Goal: Book appointment/travel/reservation: Book appointment/travel/reservation

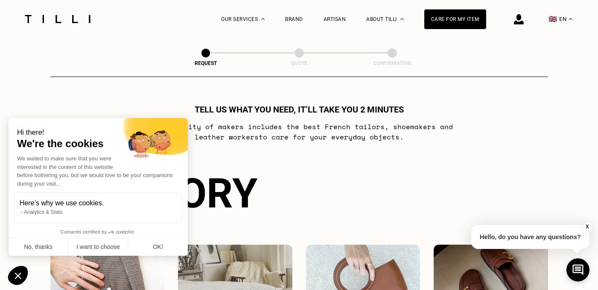
scroll to position [240, 0]
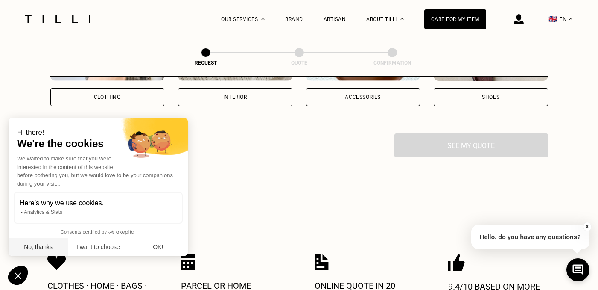
click at [35, 246] on button "No, thanks" at bounding box center [39, 247] width 60 height 18
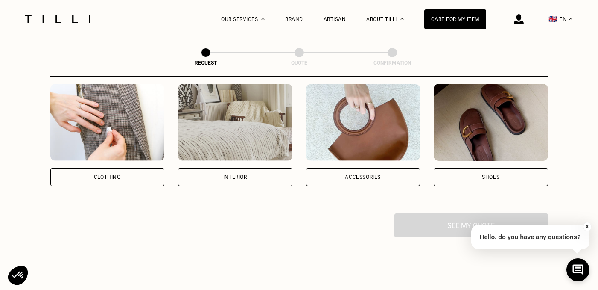
scroll to position [160, 0]
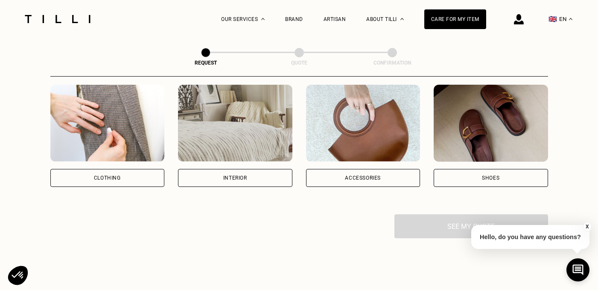
click at [134, 173] on div "Clothing" at bounding box center [107, 178] width 114 height 18
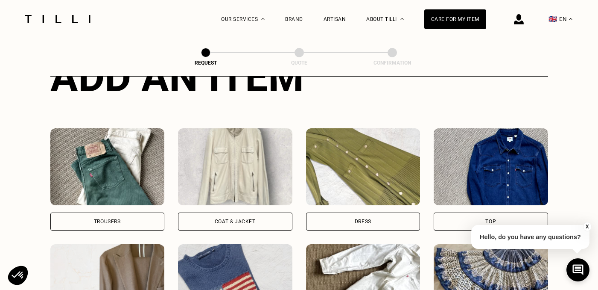
scroll to position [357, 0]
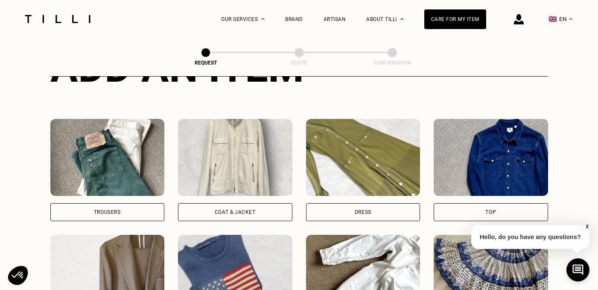
click at [349, 212] on div "Dress" at bounding box center [363, 212] width 114 height 18
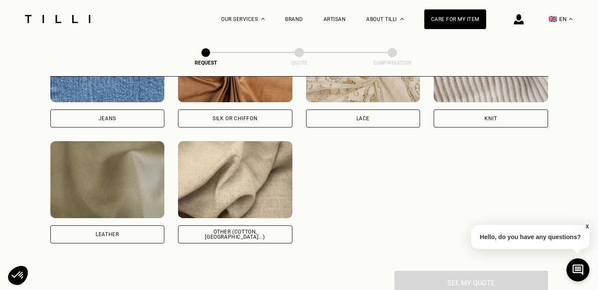
scroll to position [972, 0]
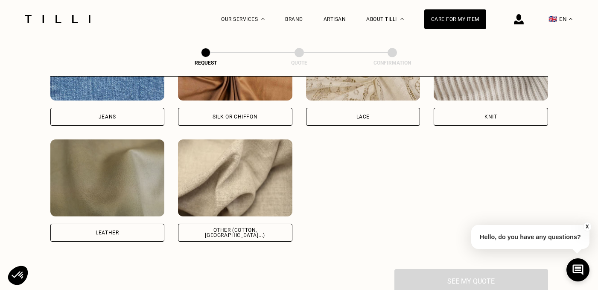
click at [252, 240] on div "Other (cotton, jersey...)" at bounding box center [235, 232] width 114 height 18
select select "FR"
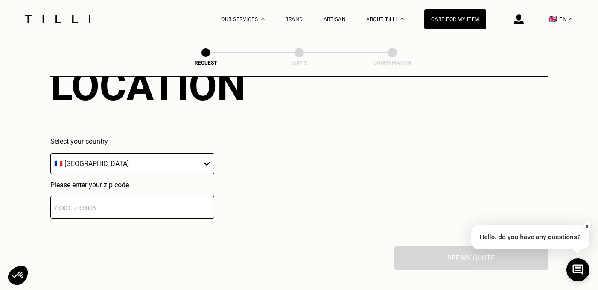
scroll to position [1207, 0]
click at [123, 211] on input "number" at bounding box center [132, 206] width 164 height 23
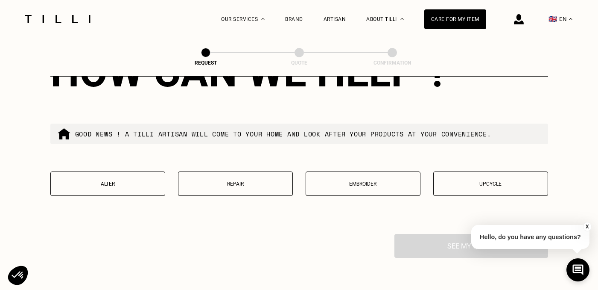
scroll to position [1442, 0]
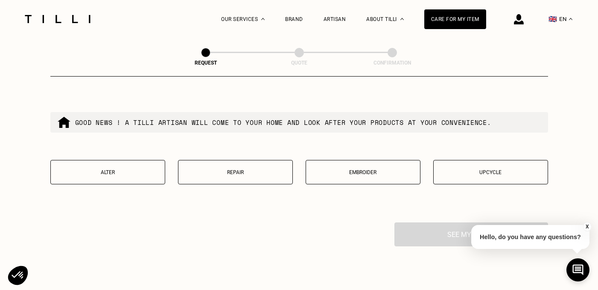
type input "75003"
click at [118, 173] on p "Alter" at bounding box center [107, 172] width 105 height 6
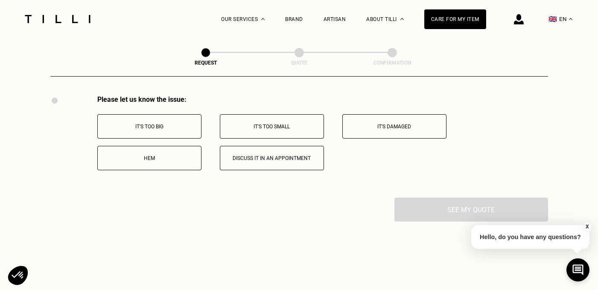
scroll to position [1570, 0]
click at [149, 130] on button "It's too big" at bounding box center [149, 125] width 104 height 24
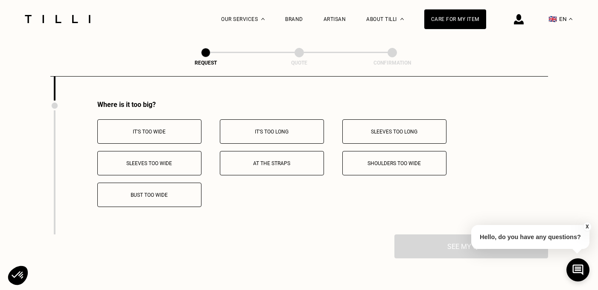
scroll to position [1672, 0]
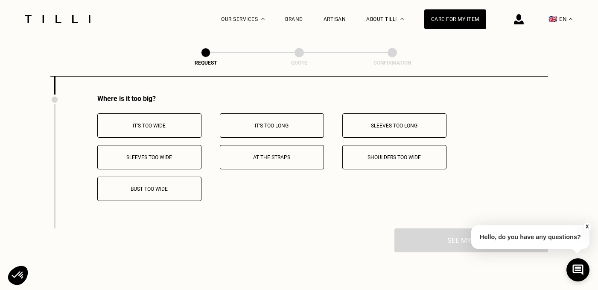
click at [148, 132] on button "It's too wide" at bounding box center [149, 125] width 104 height 24
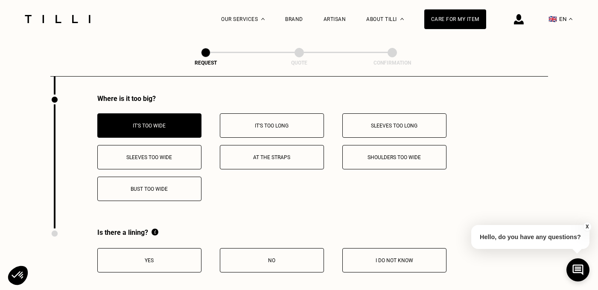
click at [275, 126] on p "It's too long" at bounding box center [272, 126] width 95 height 6
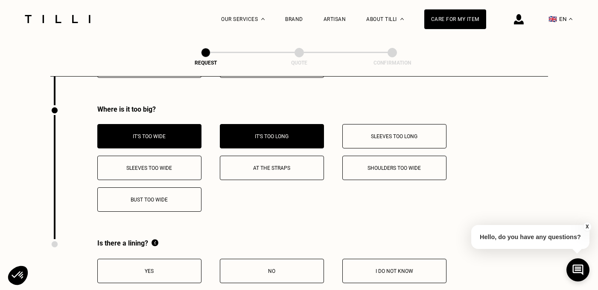
scroll to position [1652, 0]
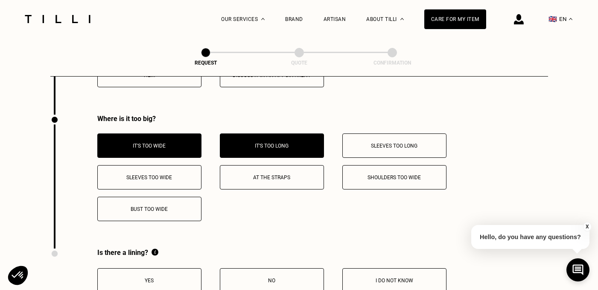
click at [185, 210] on p "Bust too wide" at bounding box center [149, 209] width 95 height 6
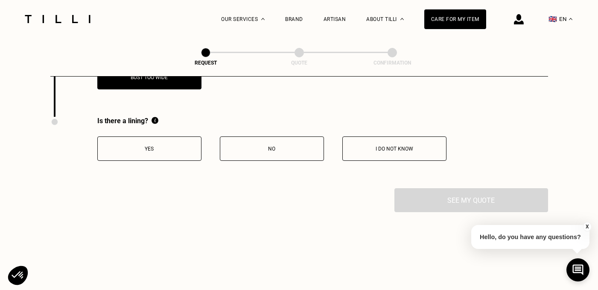
scroll to position [1794, 0]
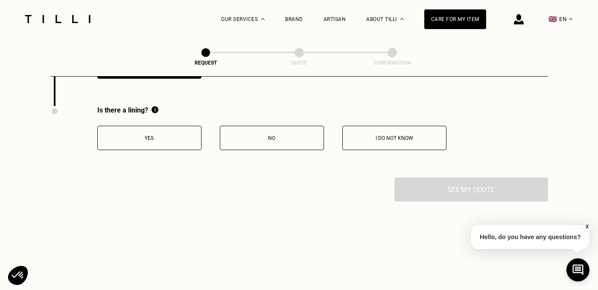
click at [158, 141] on p "Yes" at bounding box center [149, 138] width 95 height 6
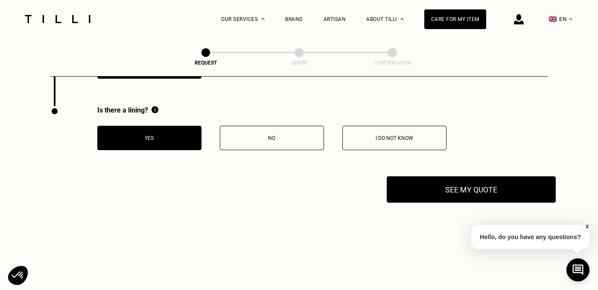
click at [436, 194] on button "See my quote" at bounding box center [471, 189] width 169 height 26
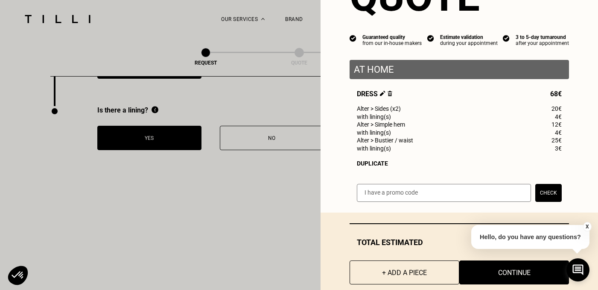
scroll to position [72, 0]
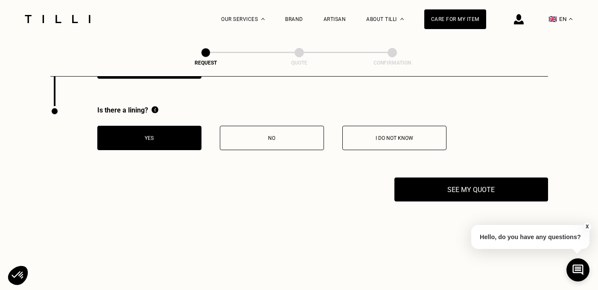
click at [587, 226] on button "X" at bounding box center [587, 226] width 9 height 9
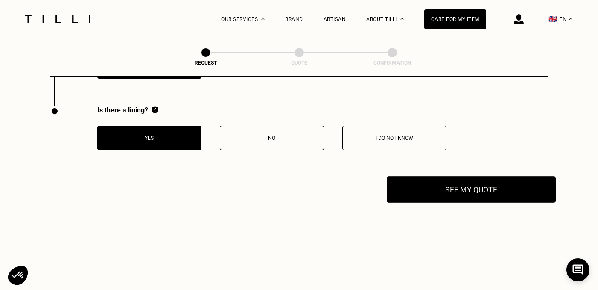
click at [498, 198] on button "See my quote" at bounding box center [471, 189] width 169 height 26
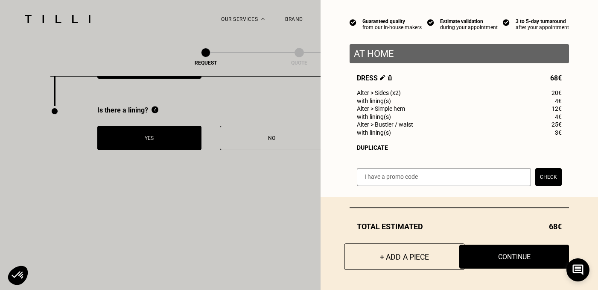
click at [406, 260] on button "+ Add a piece" at bounding box center [404, 256] width 121 height 26
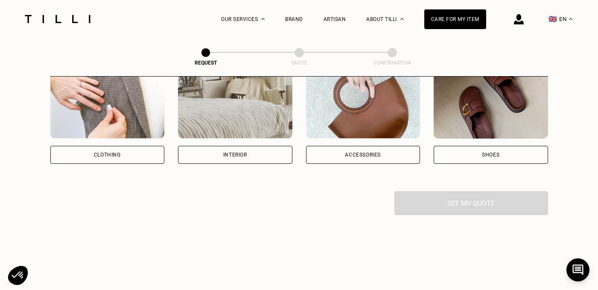
scroll to position [182, 0]
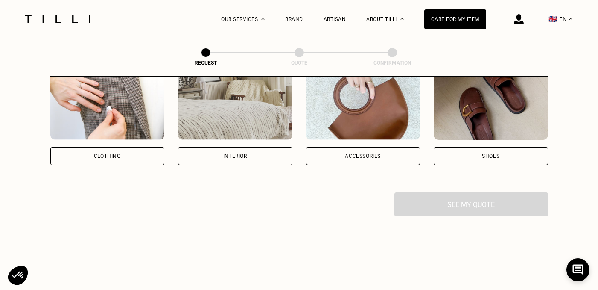
click at [113, 151] on div "Clothing" at bounding box center [107, 156] width 114 height 18
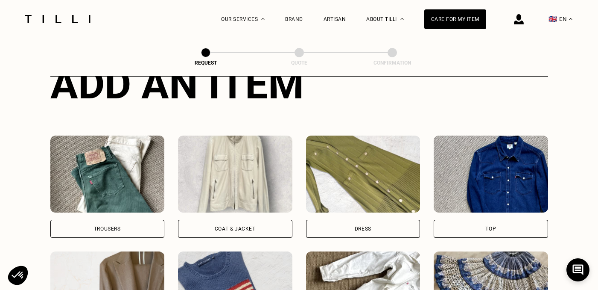
scroll to position [344, 0]
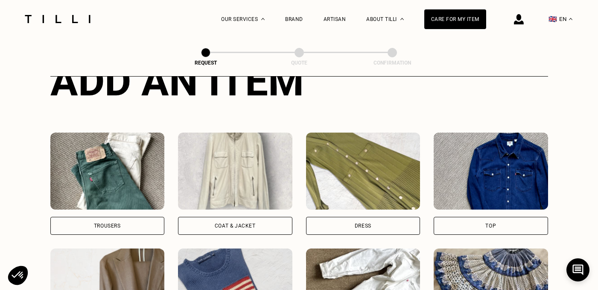
click at [353, 226] on div "Dress" at bounding box center [363, 226] width 114 height 18
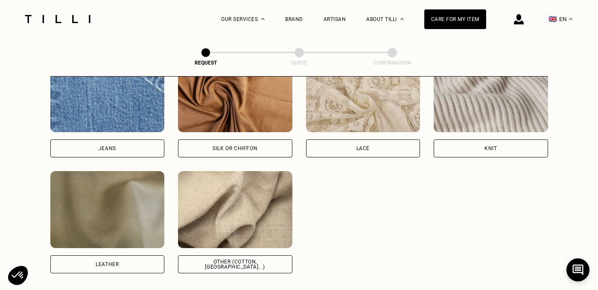
scroll to position [942, 0]
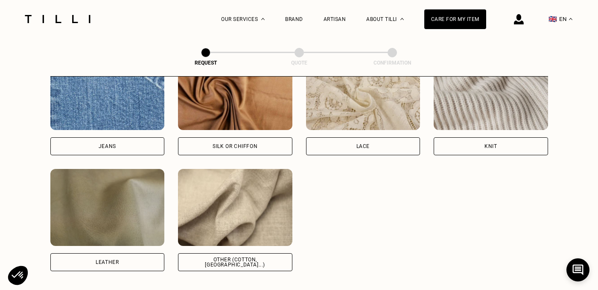
click at [244, 266] on div "Other (cotton, jersey...)" at bounding box center [235, 262] width 114 height 18
select select "FR"
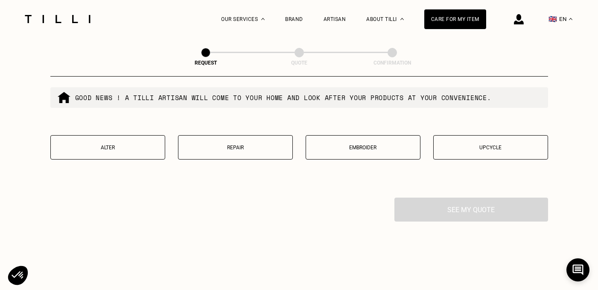
scroll to position [1468, 0]
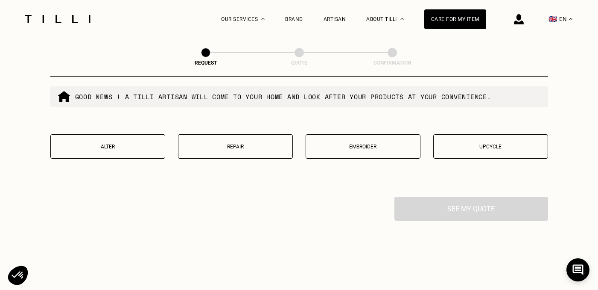
click at [239, 142] on button "Repair" at bounding box center [235, 146] width 115 height 24
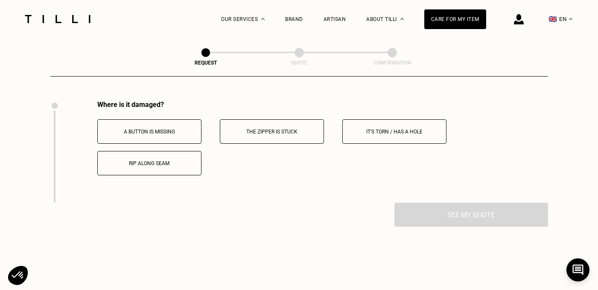
scroll to position [1570, 0]
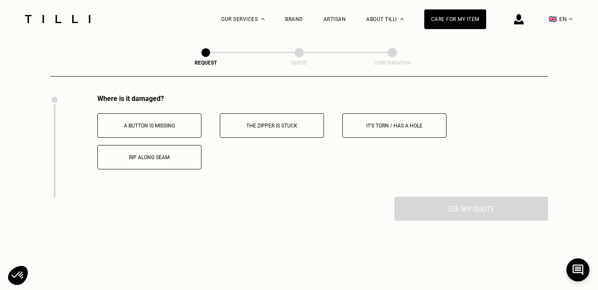
click at [360, 130] on button "It's torn / has a hole" at bounding box center [395, 125] width 104 height 24
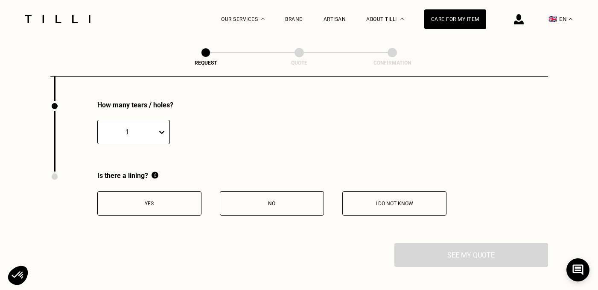
scroll to position [1672, 0]
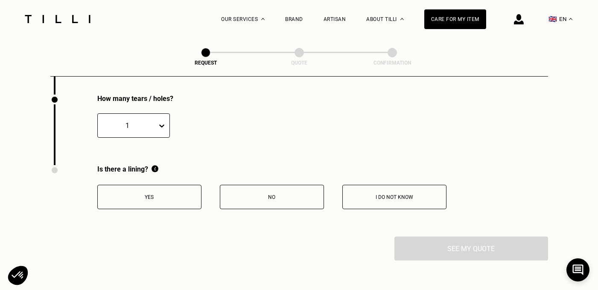
click at [396, 202] on button "I do not know" at bounding box center [395, 197] width 104 height 24
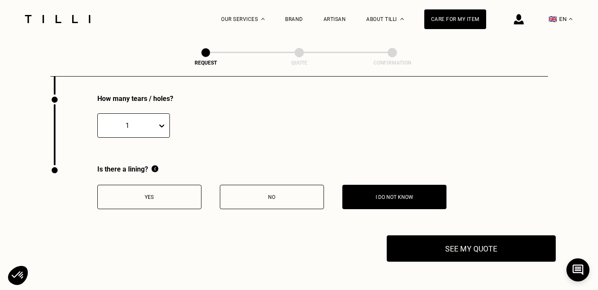
click at [448, 250] on button "See my quote" at bounding box center [471, 248] width 169 height 26
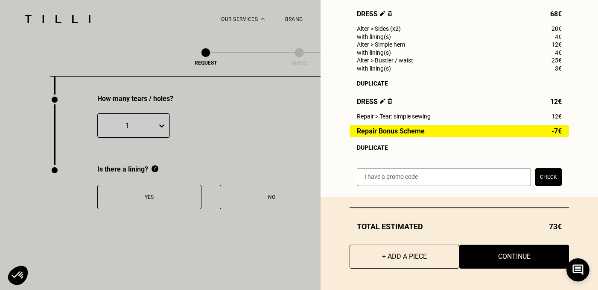
scroll to position [136, 0]
click at [393, 254] on button "+ Add a piece" at bounding box center [404, 256] width 121 height 26
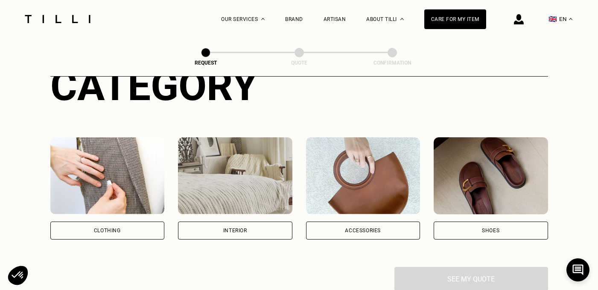
scroll to position [108, 0]
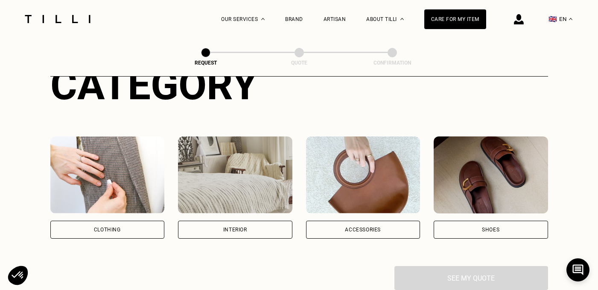
click at [495, 232] on div "Shoes" at bounding box center [491, 229] width 114 height 18
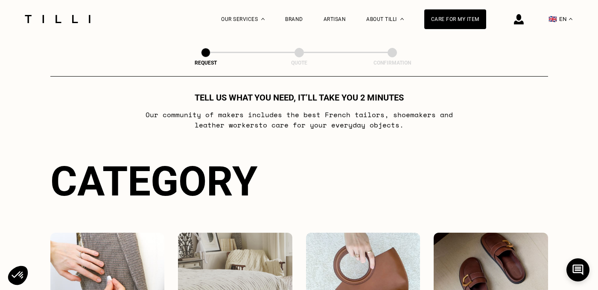
scroll to position [0, 0]
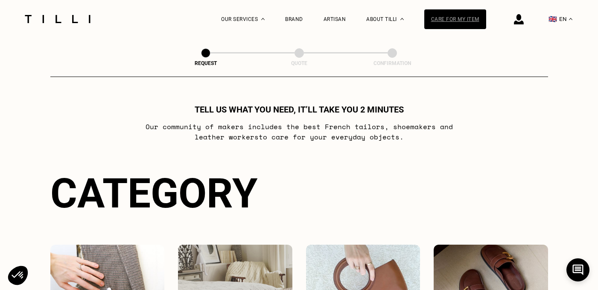
click at [448, 23] on div "Care for my item" at bounding box center [456, 19] width 62 height 20
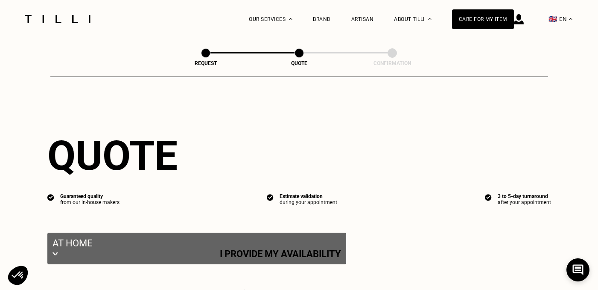
select select "FR"
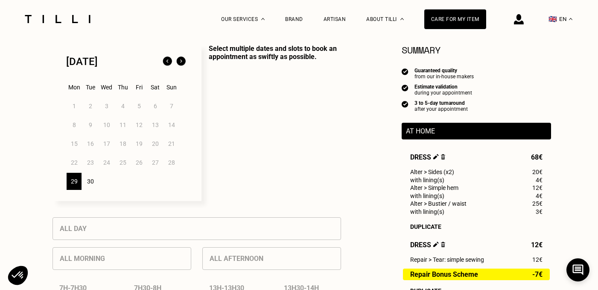
scroll to position [249, 0]
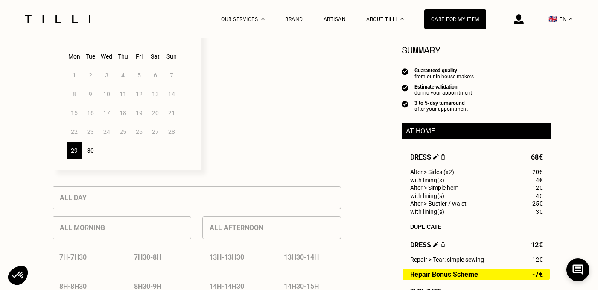
click at [94, 150] on div "30" at bounding box center [90, 150] width 15 height 17
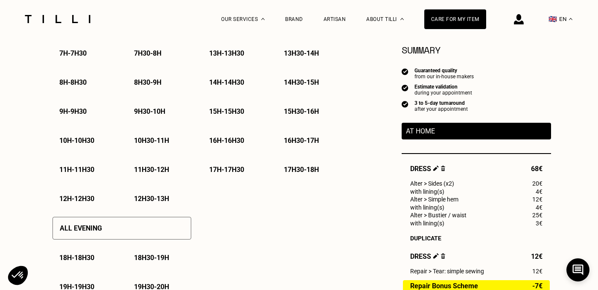
scroll to position [454, 0]
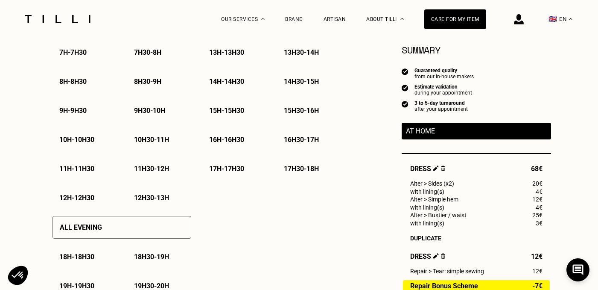
click at [299, 171] on p "17h30 - 18h" at bounding box center [301, 168] width 35 height 8
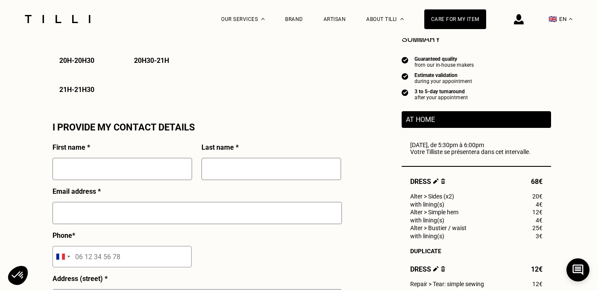
scroll to position [709, 0]
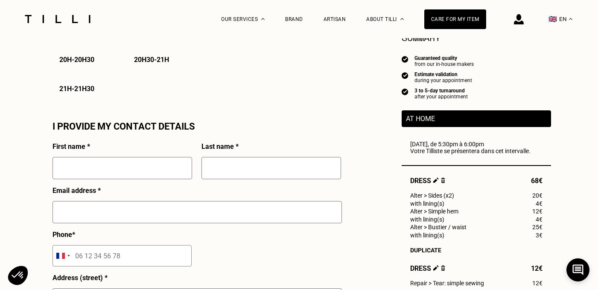
click at [88, 176] on input "text" at bounding box center [123, 168] width 140 height 22
type input "Marina"
type input "[PERSON_NAME]"
type input "[EMAIL_ADDRESS][DOMAIN_NAME]"
type input "340 N Encinitas Ave"
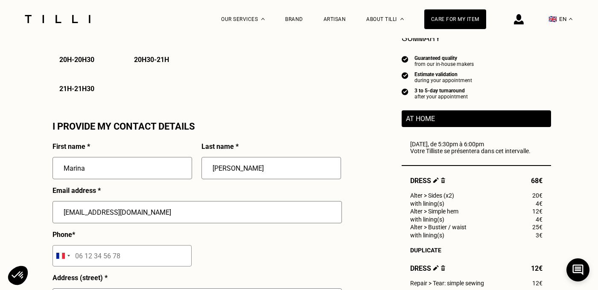
type input "Monrovia"
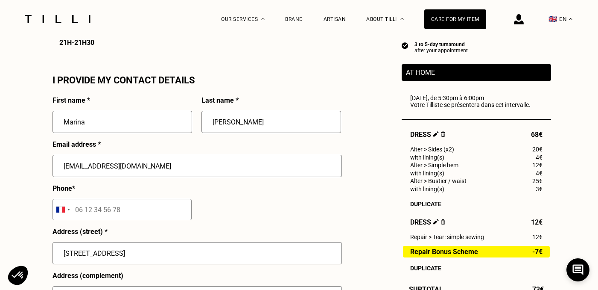
scroll to position [774, 0]
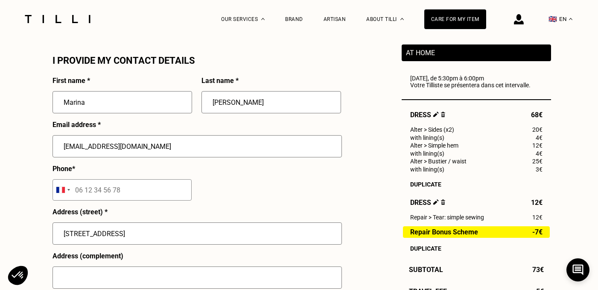
click at [139, 189] on input "tel" at bounding box center [122, 189] width 139 height 21
click at [60, 195] on div "Selected country" at bounding box center [63, 189] width 20 height 21
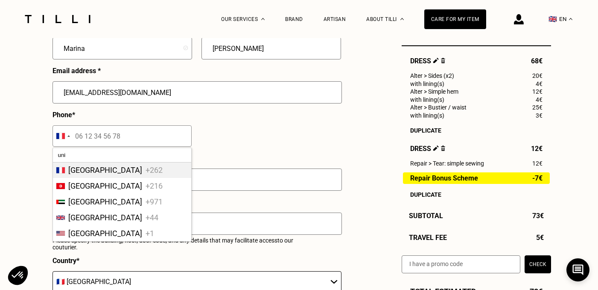
scroll to position [832, 0]
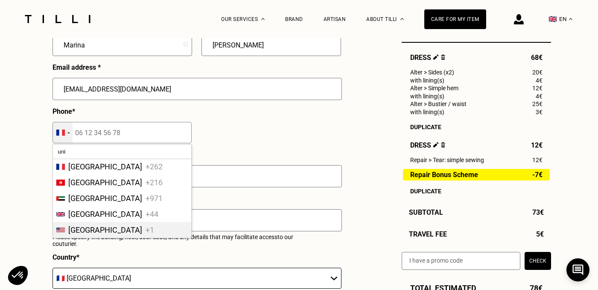
type input "uni"
click at [90, 233] on span "United States" at bounding box center [105, 229] width 74 height 9
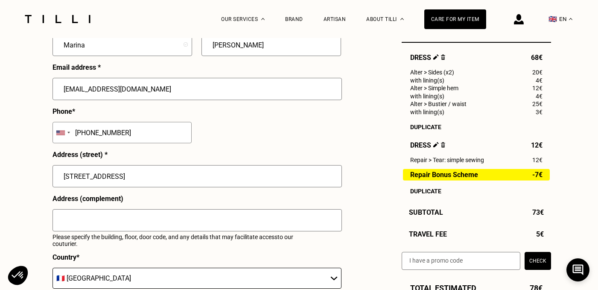
type input "(626) 354-5609"
click at [240, 147] on div "First name * Marina Last name * Edwards Email address * marinaedwards.mae@gmail…" at bounding box center [197, 193] width 289 height 349
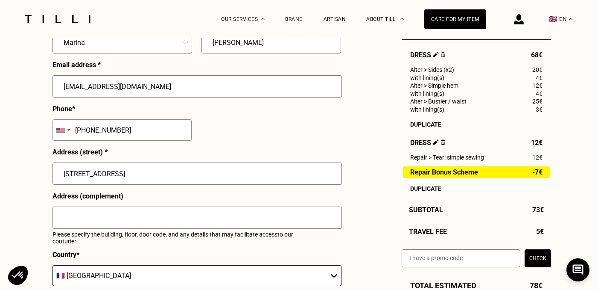
click at [185, 179] on input "340 N Encinitas Ave" at bounding box center [198, 173] width 290 height 22
type input "3 Place de Thorigny"
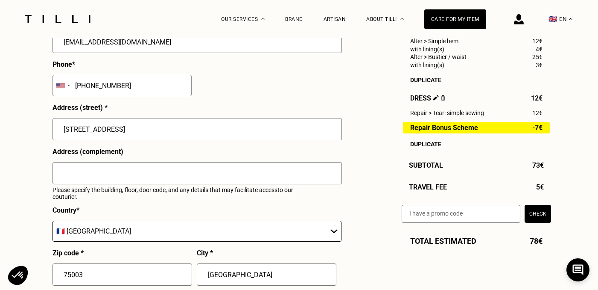
scroll to position [879, 0]
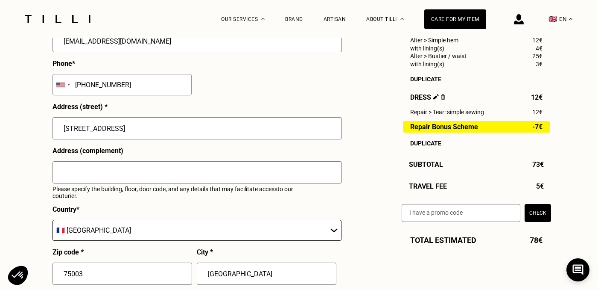
click at [246, 87] on div "First name * Marina Last name * Edwards Email address * marinaedwards.mae@gmail…" at bounding box center [197, 145] width 289 height 349
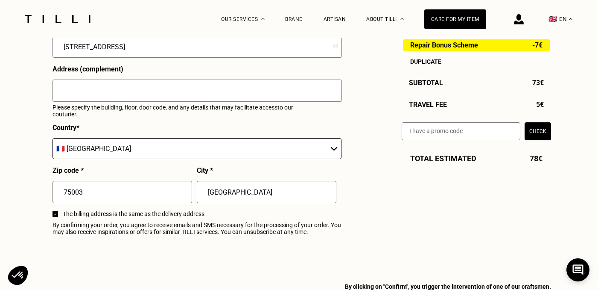
scroll to position [963, 0]
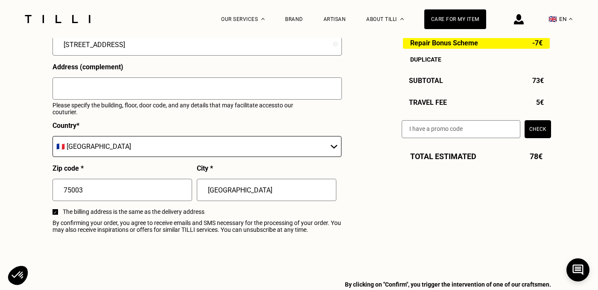
click at [222, 193] on input "Monrovia" at bounding box center [267, 190] width 140 height 22
type input "Paris"
click at [56, 211] on img at bounding box center [55, 212] width 3 height 3
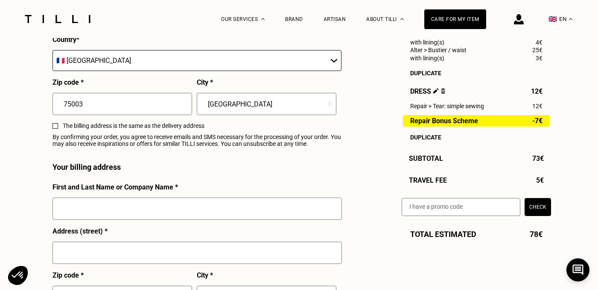
scroll to position [1061, 0]
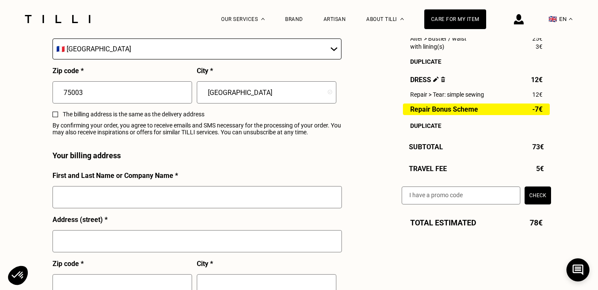
click at [109, 199] on input "text" at bounding box center [198, 197] width 290 height 22
click at [127, 198] on input "text" at bounding box center [198, 197] width 290 height 22
type input "Marina Edwards"
click at [121, 241] on input "text" at bounding box center [198, 241] width 290 height 22
type input "340 N Encinitas Ave, Monrovia CA 91016"
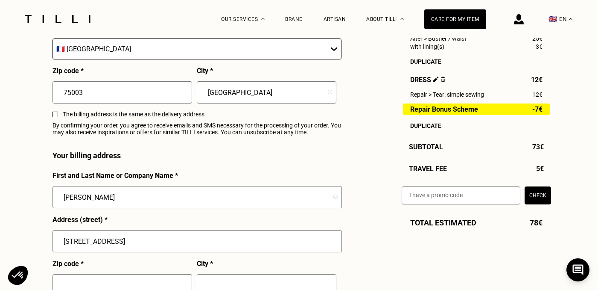
type input "Monrovia"
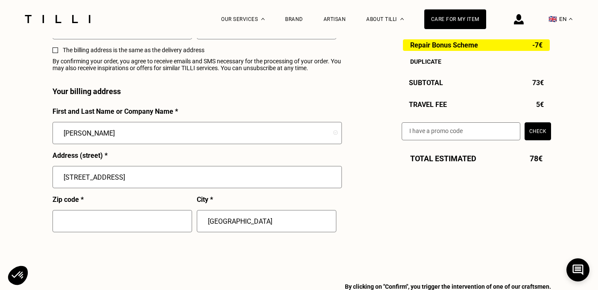
scroll to position [1125, 0]
click at [153, 172] on input "340 N Encinitas Ave, Monrovia CA 91016" at bounding box center [198, 176] width 290 height 22
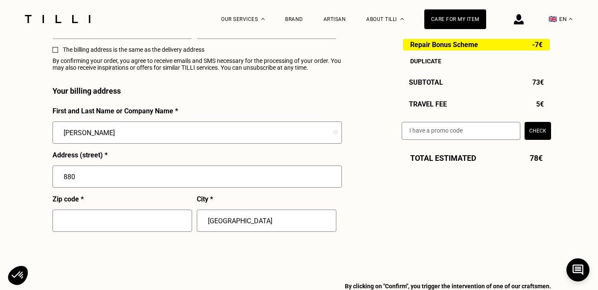
type input "880 S Arroyo Blvd"
click at [123, 216] on input "text" at bounding box center [123, 220] width 140 height 22
type input "91"
type input "91105"
click at [263, 211] on input "text" at bounding box center [267, 220] width 140 height 22
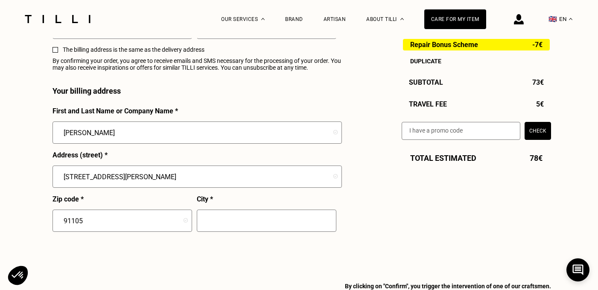
type input "Pasadena"
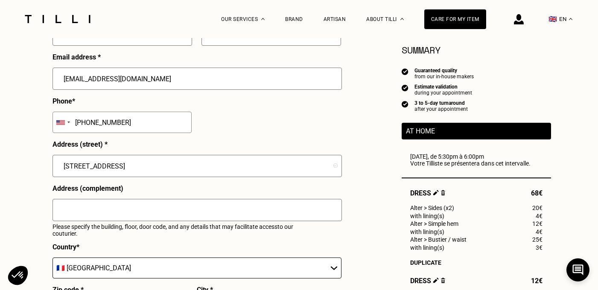
scroll to position [843, 0]
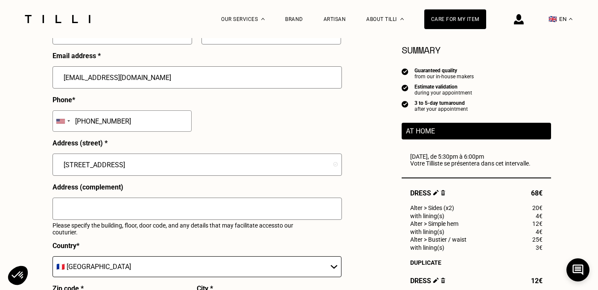
click at [166, 211] on input "text" at bounding box center [198, 208] width 290 height 22
click at [160, 207] on input "text" at bounding box center [198, 208] width 290 height 22
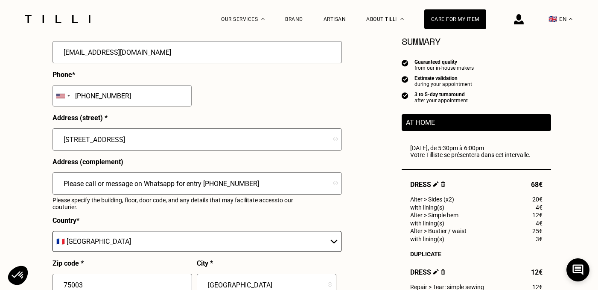
scroll to position [870, 0]
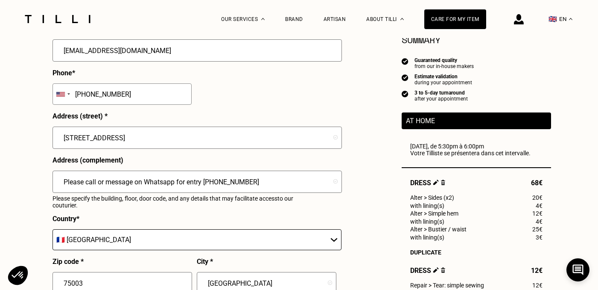
click at [205, 182] on input "Please call or message on Whatsapp for entry +1 626 354 5609" at bounding box center [198, 181] width 290 height 22
click at [272, 181] on input "Please call or message on Whatsapp for entry ( +1 626 354 5609" at bounding box center [198, 181] width 290 height 22
click at [418, 194] on span "Alter > Sides (x2)" at bounding box center [432, 197] width 44 height 7
click at [202, 181] on input "Please call or message on Whatsapp for entry +1 626 354 5609" at bounding box center [198, 181] width 290 height 22
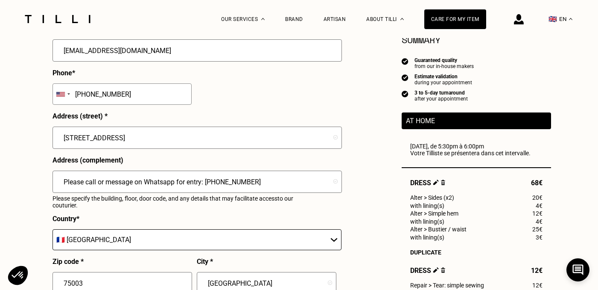
click at [206, 182] on input "Please call or message on Whatsapp for entry: +1 626 354 5609" at bounding box center [198, 181] width 290 height 22
type input "Please call or message on Whatsapp for entry: +1 626 354 5609"
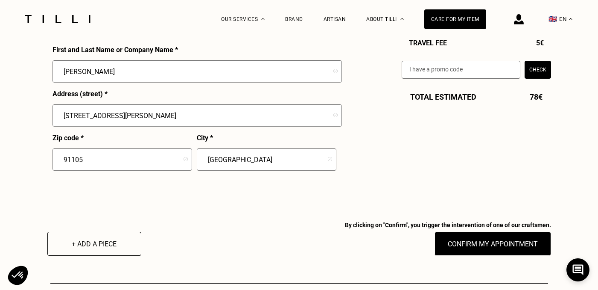
scroll to position [1187, 0]
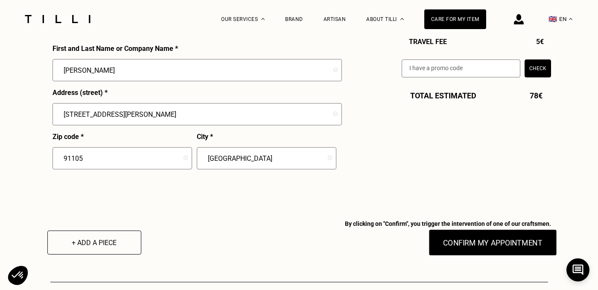
click at [460, 244] on button "Confirm my appointment" at bounding box center [493, 242] width 128 height 26
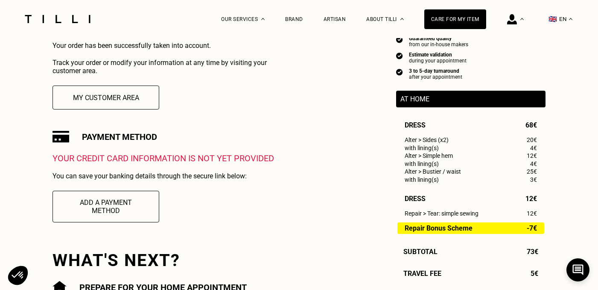
scroll to position [197, 0]
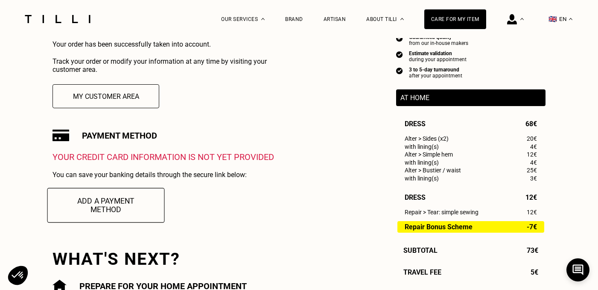
click at [101, 202] on button "Add a payment method" at bounding box center [105, 204] width 117 height 35
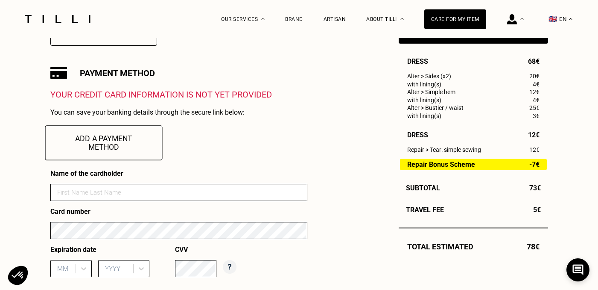
scroll to position [261, 0]
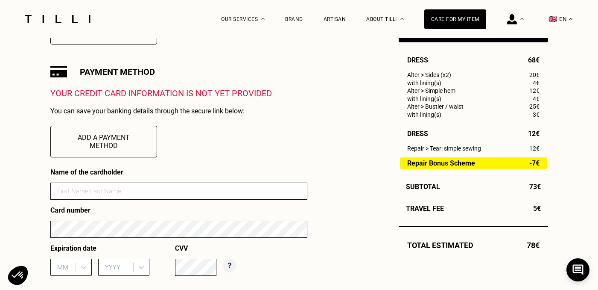
click at [96, 190] on input at bounding box center [178, 190] width 257 height 17
type input "Marina Edwards"
type input "07"
type input "2029"
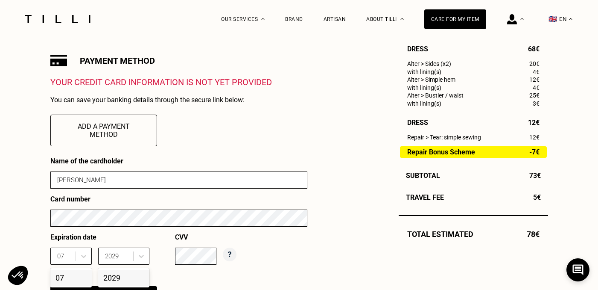
scroll to position [273, 0]
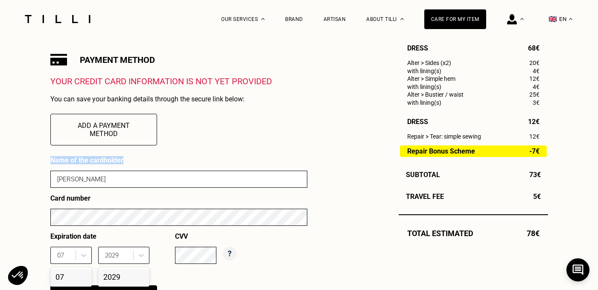
click at [352, 156] on div "Order recorded Your order has been successfully taken into account. Track your …" at bounding box center [299, 205] width 498 height 543
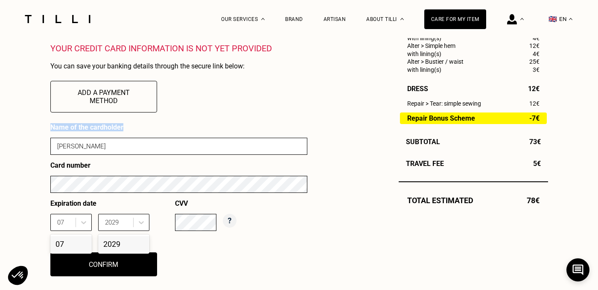
scroll to position [321, 0]
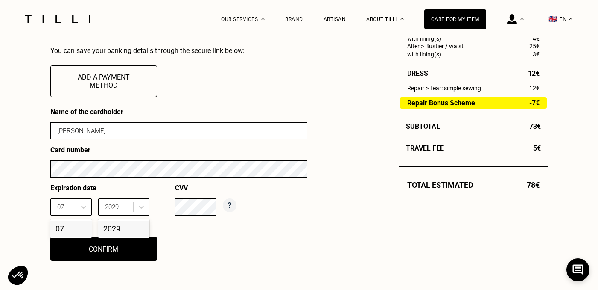
click at [349, 163] on div "Order recorded Your order has been successfully taken into account. Track your …" at bounding box center [299, 157] width 498 height 543
click at [130, 250] on button "Confirm" at bounding box center [103, 248] width 117 height 26
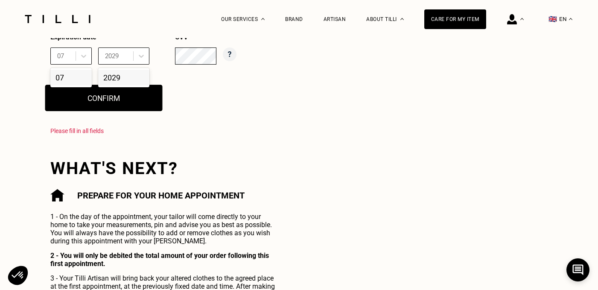
scroll to position [481, 0]
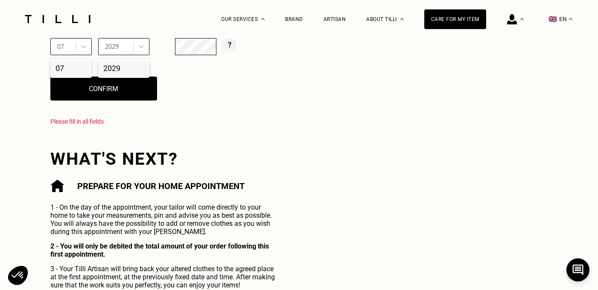
click at [256, 131] on div "Name of the cardholder Marina Edwards Card number Expiration date 07 07 2029 20…" at bounding box center [178, 39] width 257 height 184
click at [63, 67] on div "07" at bounding box center [70, 68] width 41 height 16
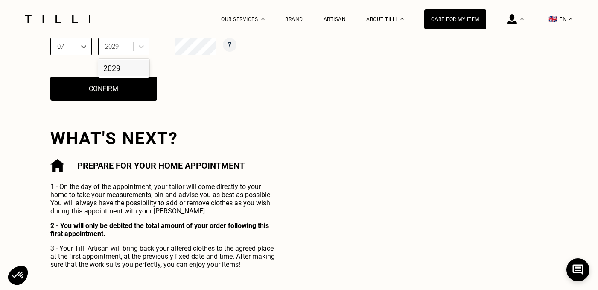
click at [113, 67] on div "2029" at bounding box center [123, 68] width 51 height 16
click at [213, 110] on div "Name of the cardholder Marina Edwards Card number Expiration date 07 2029 CVV C…" at bounding box center [178, 29] width 257 height 164
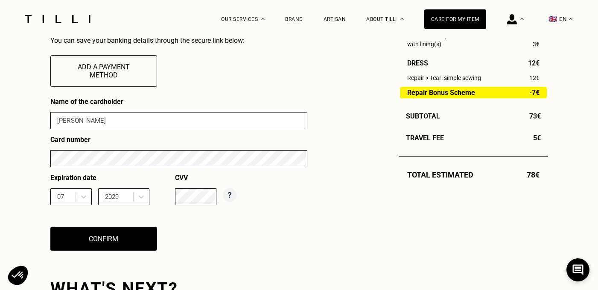
scroll to position [375, 0]
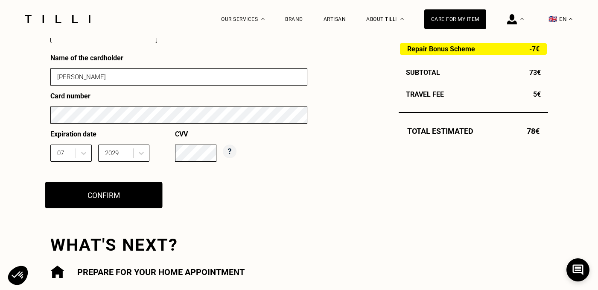
click at [117, 186] on button "Confirm" at bounding box center [103, 195] width 117 height 26
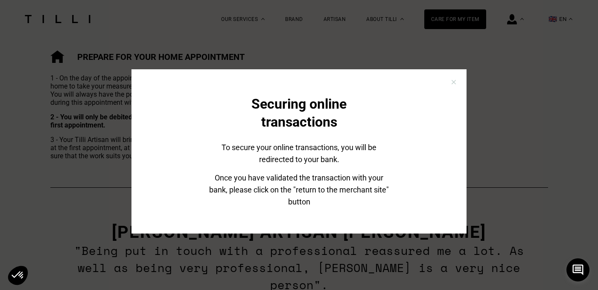
scroll to position [20, 0]
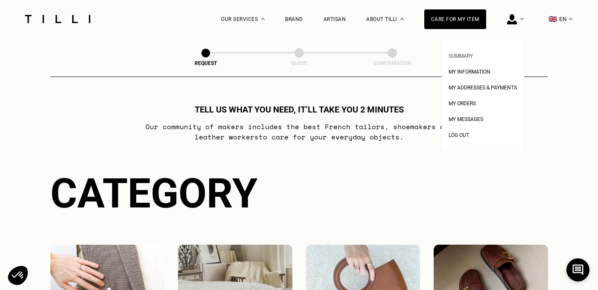
click at [464, 55] on span "Summary" at bounding box center [461, 56] width 24 height 6
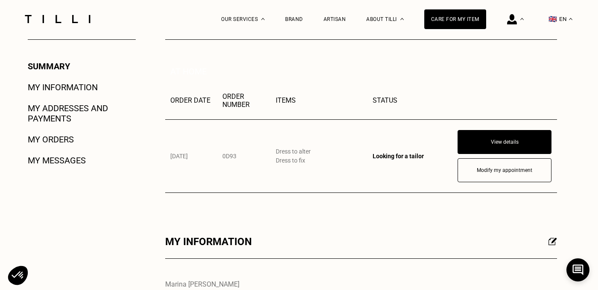
scroll to position [178, 0]
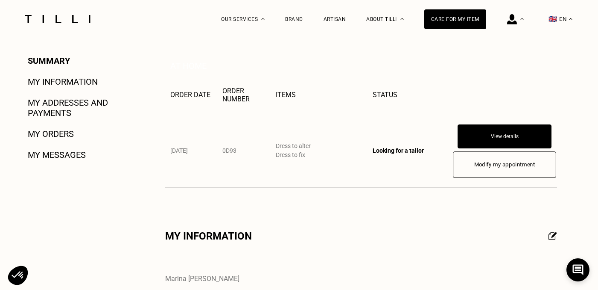
click at [507, 162] on button "Modify my appointment" at bounding box center [504, 164] width 103 height 26
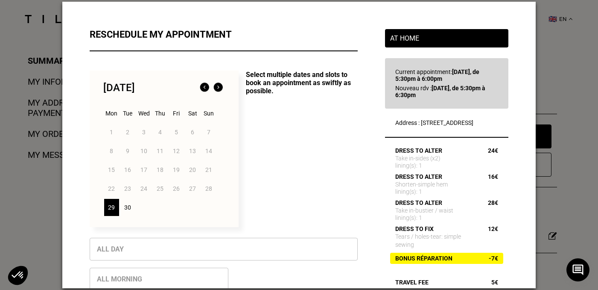
click at [220, 87] on img at bounding box center [218, 88] width 14 height 14
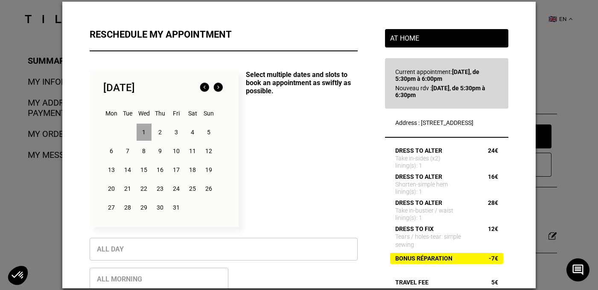
click at [140, 132] on div "1" at bounding box center [144, 131] width 15 height 17
click at [294, 152] on p "Select multiple dates and slots to book an appointment as swiftly as possible." at bounding box center [298, 148] width 119 height 156
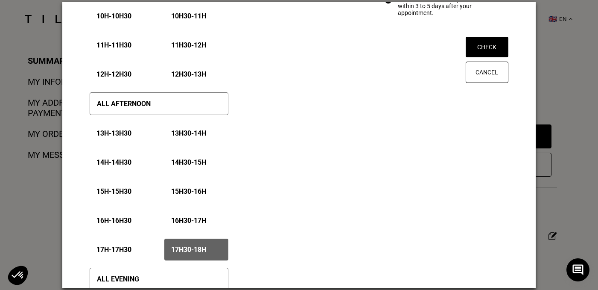
scroll to position [425, 0]
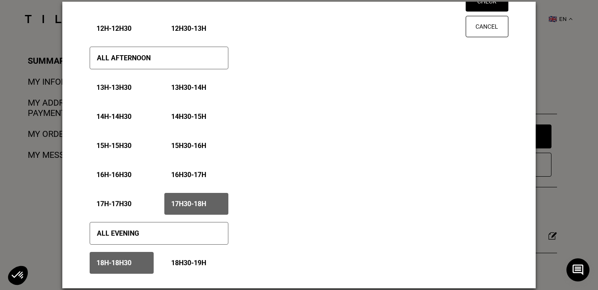
click at [212, 199] on div "17h30 - 18h" at bounding box center [196, 204] width 64 height 22
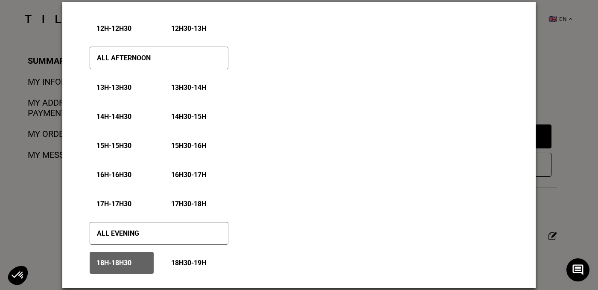
click at [212, 199] on div "17h30 - 18h" at bounding box center [196, 204] width 64 height 22
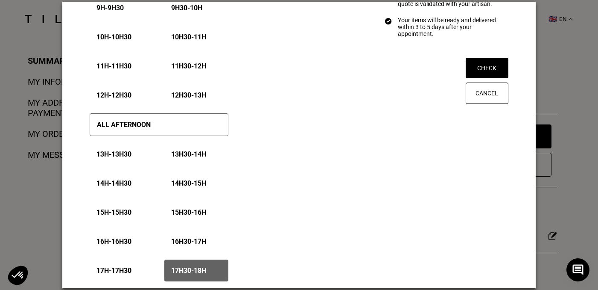
scroll to position [353, 0]
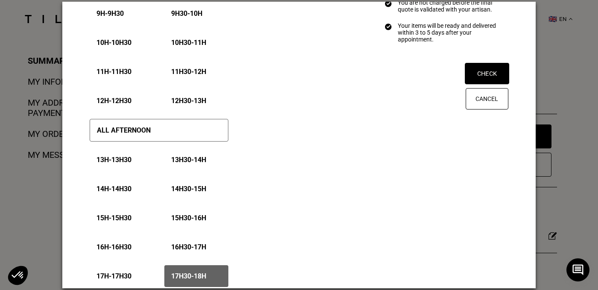
click at [489, 72] on button "Check" at bounding box center [487, 73] width 44 height 21
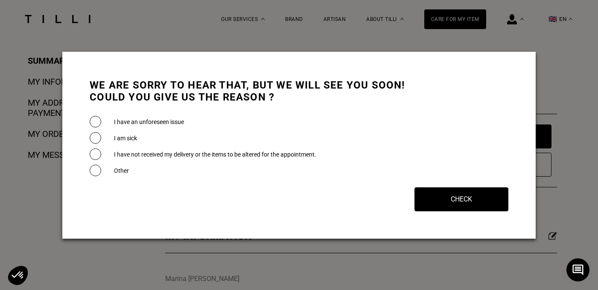
scroll to position [0, 0]
click at [97, 123] on span at bounding box center [96, 122] width 12 height 12
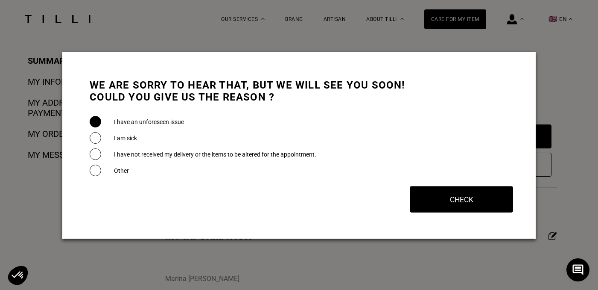
click at [478, 202] on button "Check" at bounding box center [461, 199] width 103 height 26
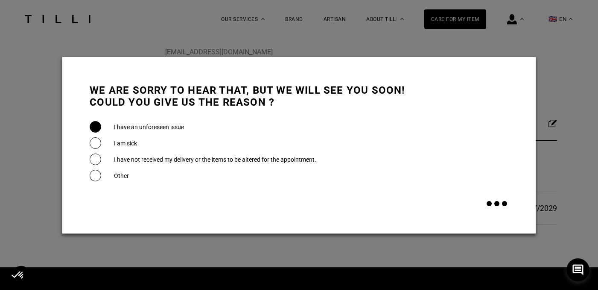
scroll to position [426, 0]
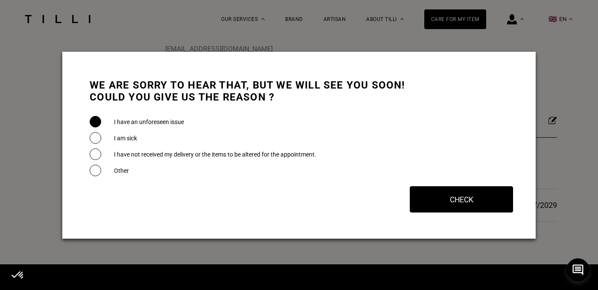
click at [469, 201] on button "Check" at bounding box center [461, 199] width 103 height 26
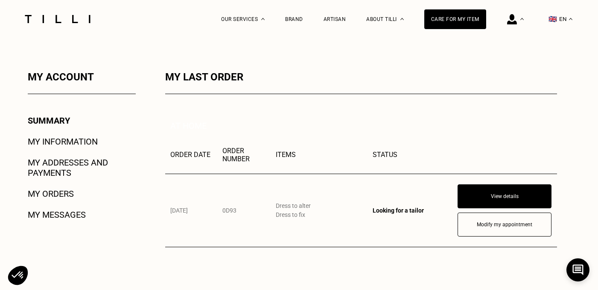
scroll to position [120, 0]
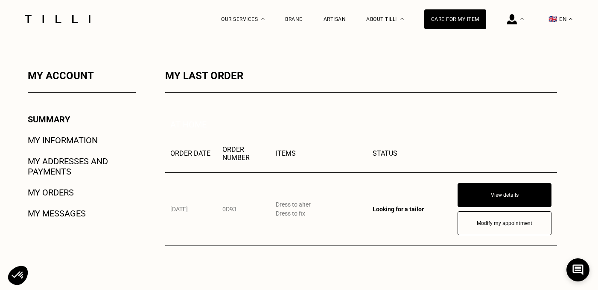
click at [490, 191] on button "View details" at bounding box center [505, 195] width 94 height 24
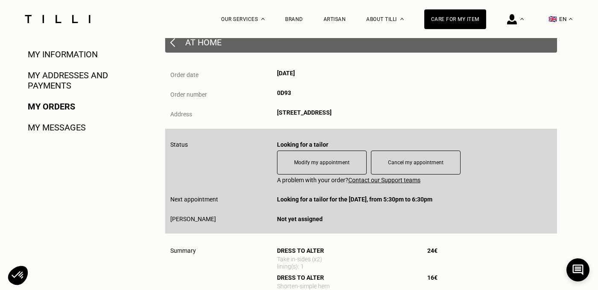
scroll to position [209, 0]
